Goal: Register for event/course

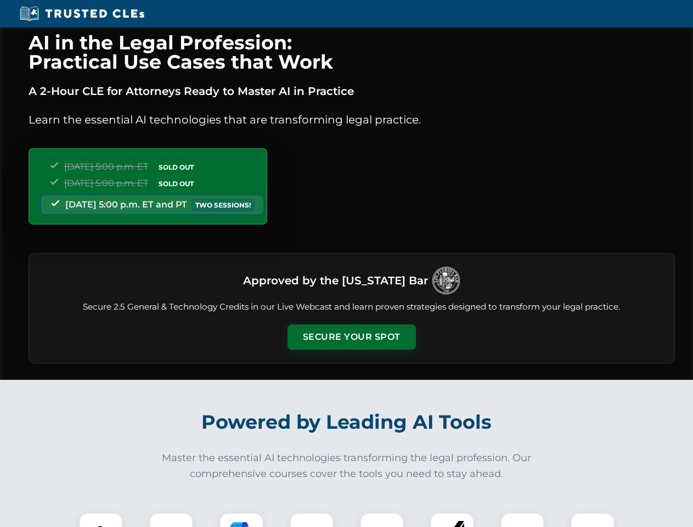
click at [351, 337] on button "Secure Your Spot" at bounding box center [352, 336] width 128 height 25
click at [101, 520] on img at bounding box center [101, 535] width 32 height 32
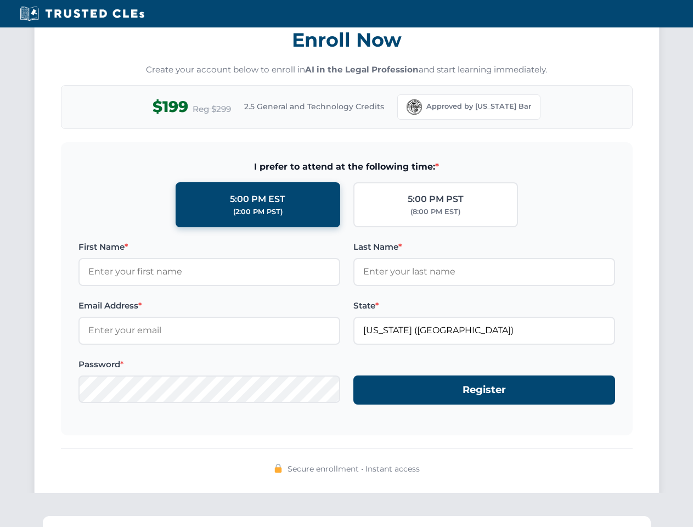
scroll to position [1077, 0]
